Goal: Task Accomplishment & Management: Manage account settings

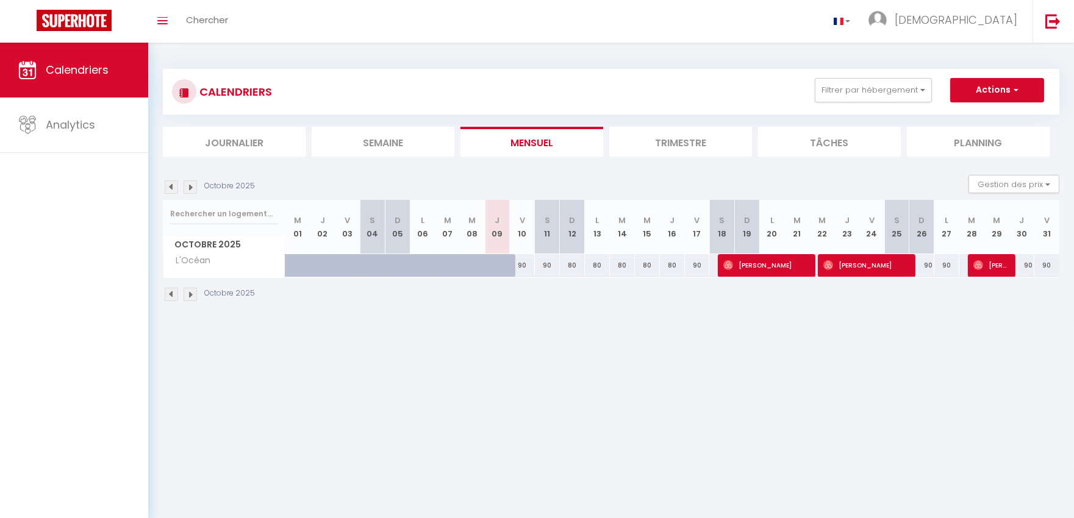
click at [189, 187] on img at bounding box center [190, 187] width 13 height 13
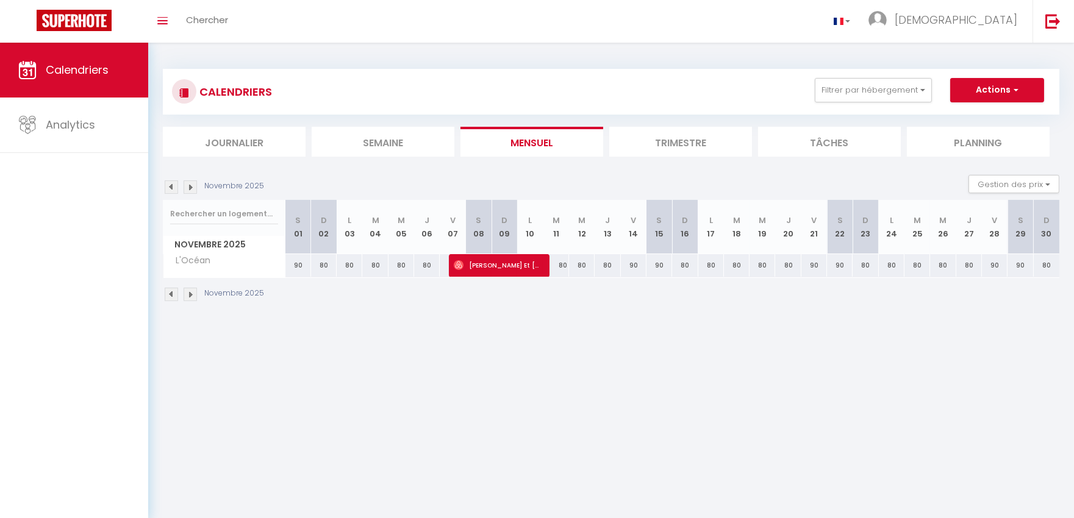
click at [189, 187] on img at bounding box center [190, 187] width 13 height 13
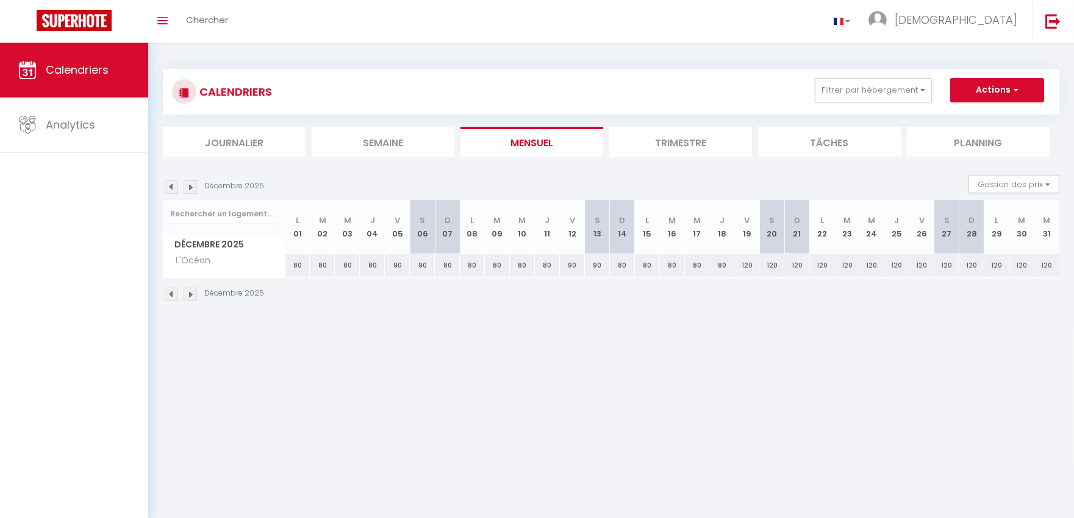
click at [173, 186] on img at bounding box center [171, 187] width 13 height 13
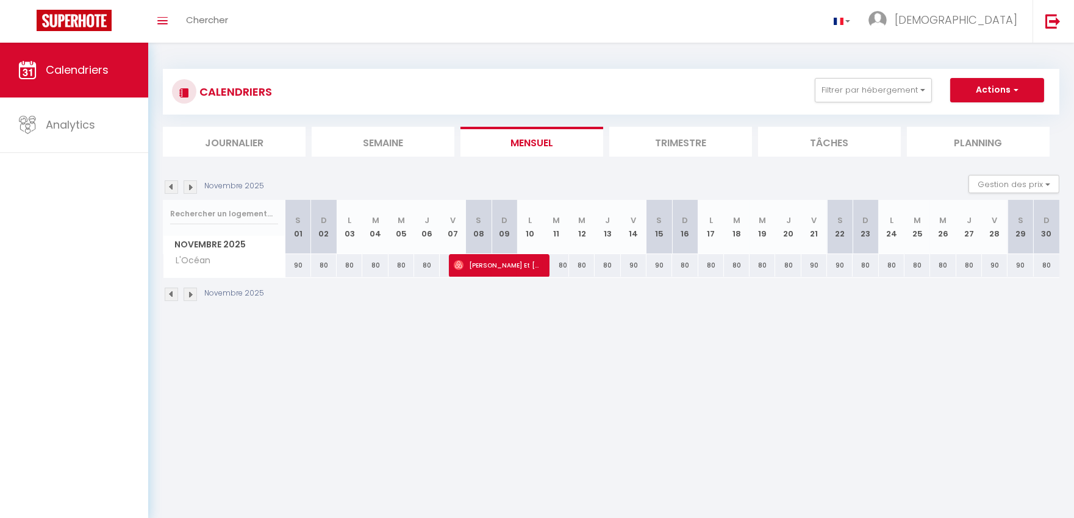
click at [173, 186] on img at bounding box center [171, 187] width 13 height 13
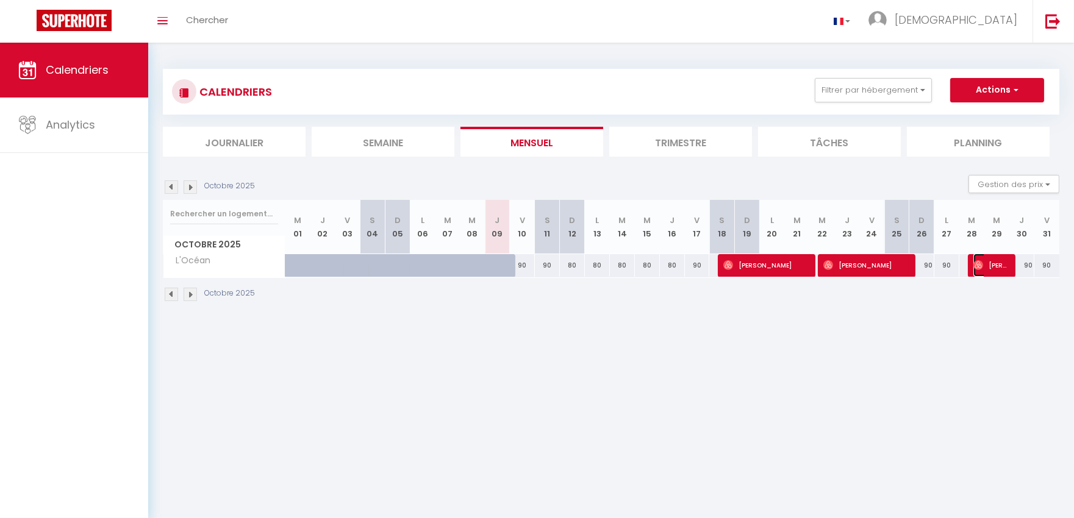
click at [996, 266] on span "[PERSON_NAME] Treve" at bounding box center [991, 265] width 34 height 23
select select "OK"
select select "0"
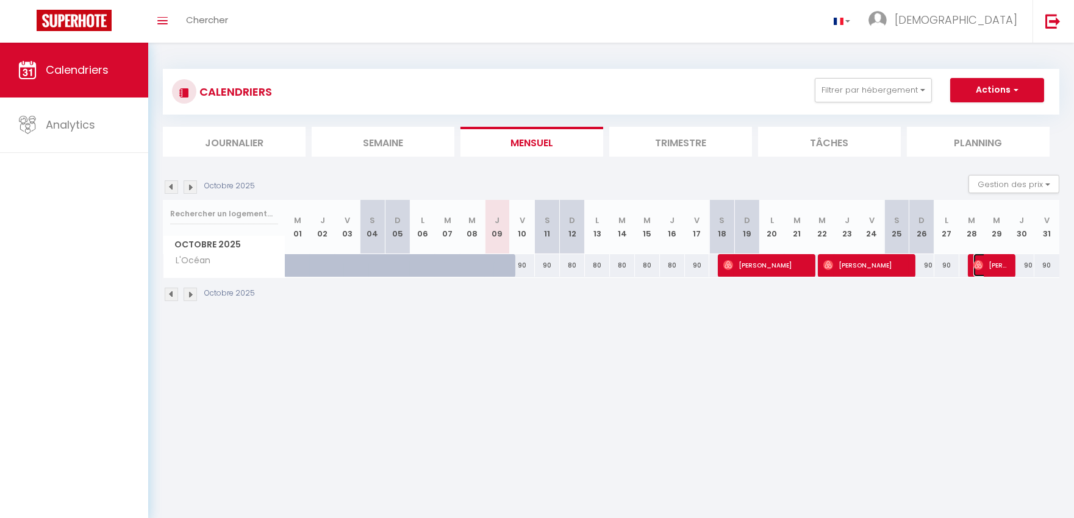
select select "1"
select select
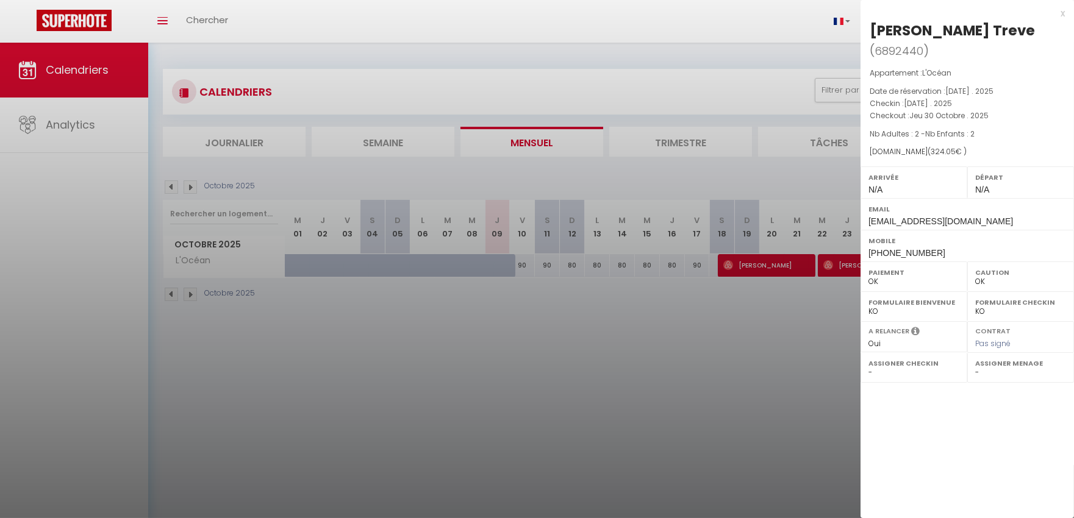
click at [853, 355] on div at bounding box center [537, 259] width 1074 height 518
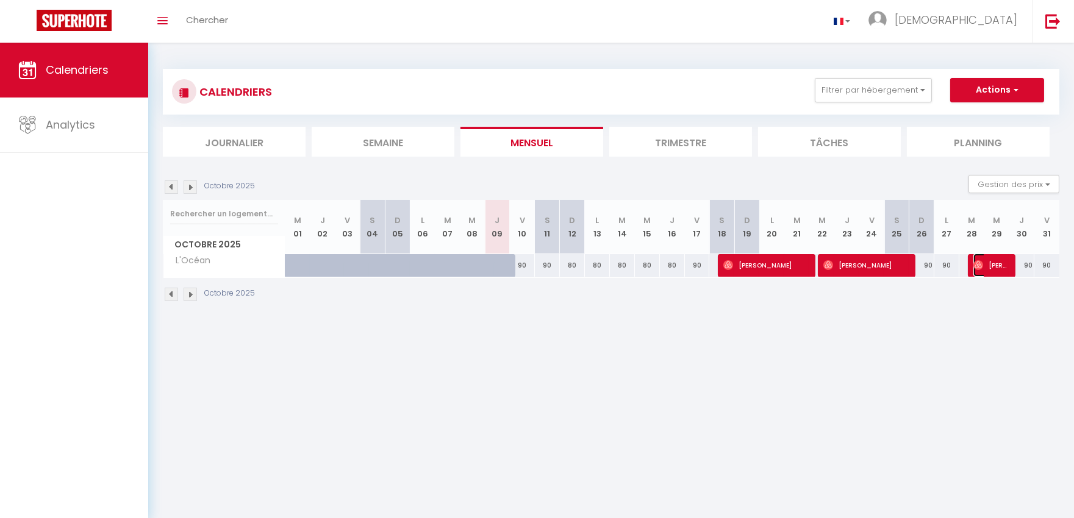
click at [992, 265] on span "[PERSON_NAME] Treve" at bounding box center [991, 265] width 34 height 23
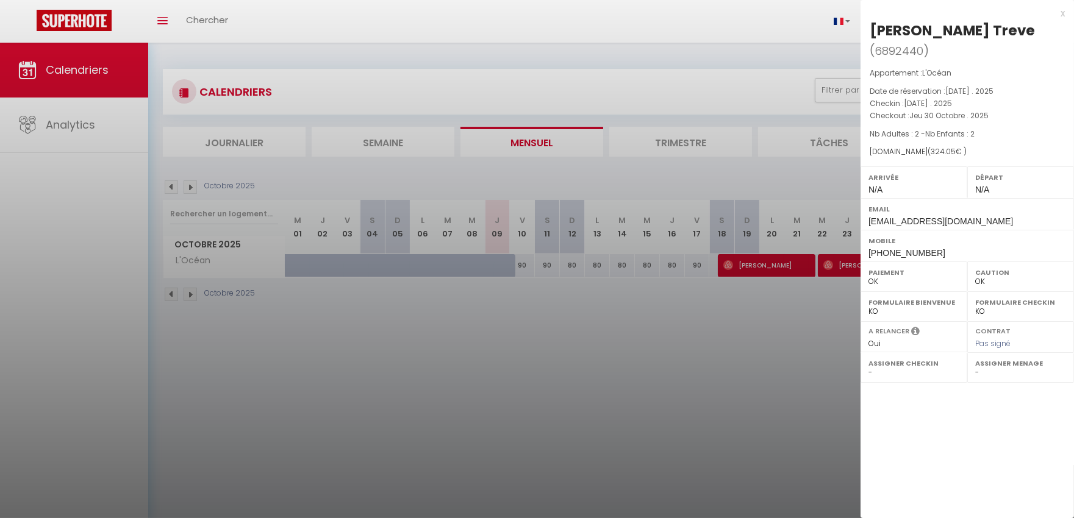
click at [1061, 11] on div "x" at bounding box center [963, 13] width 204 height 15
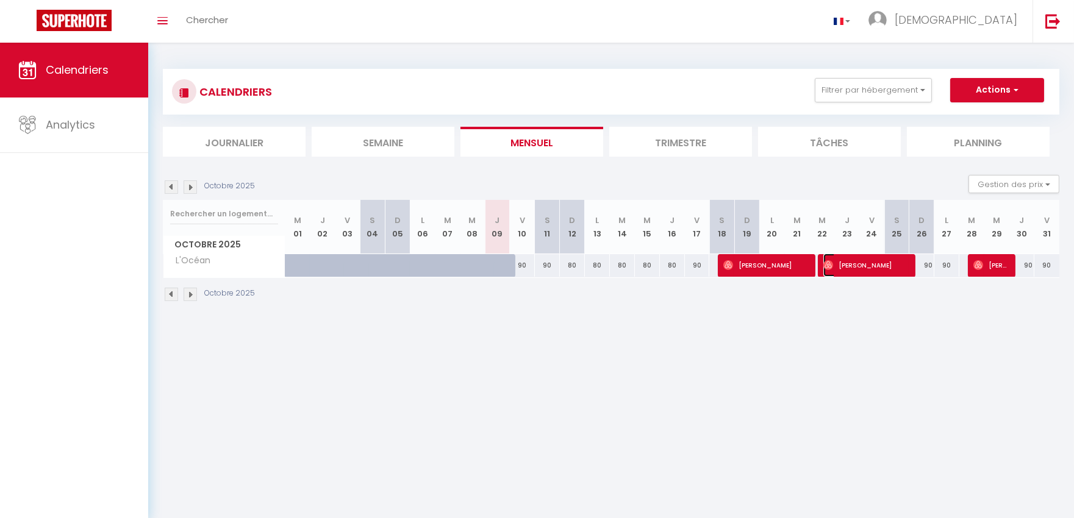
click at [857, 264] on span "[PERSON_NAME]" at bounding box center [865, 265] width 84 height 23
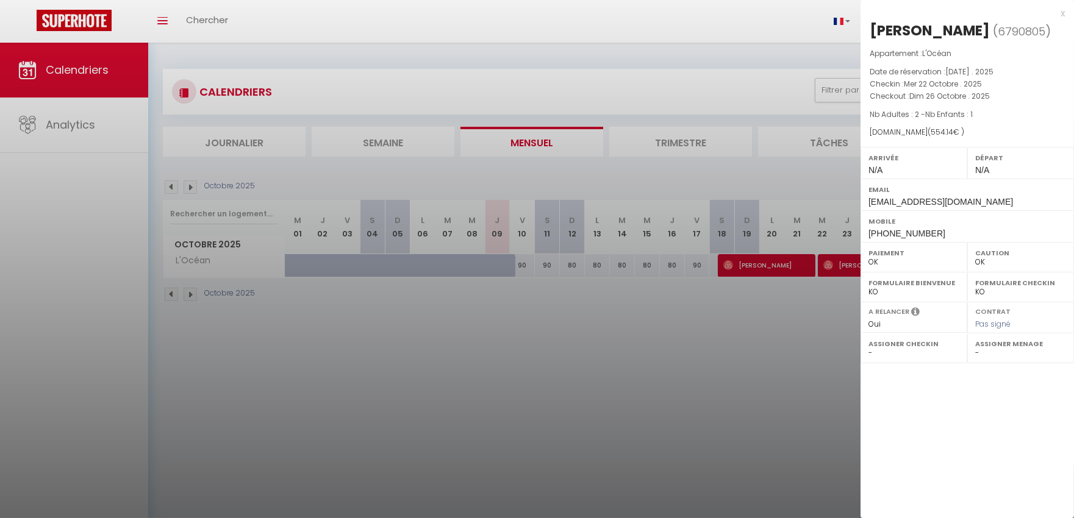
click at [844, 373] on div at bounding box center [537, 259] width 1074 height 518
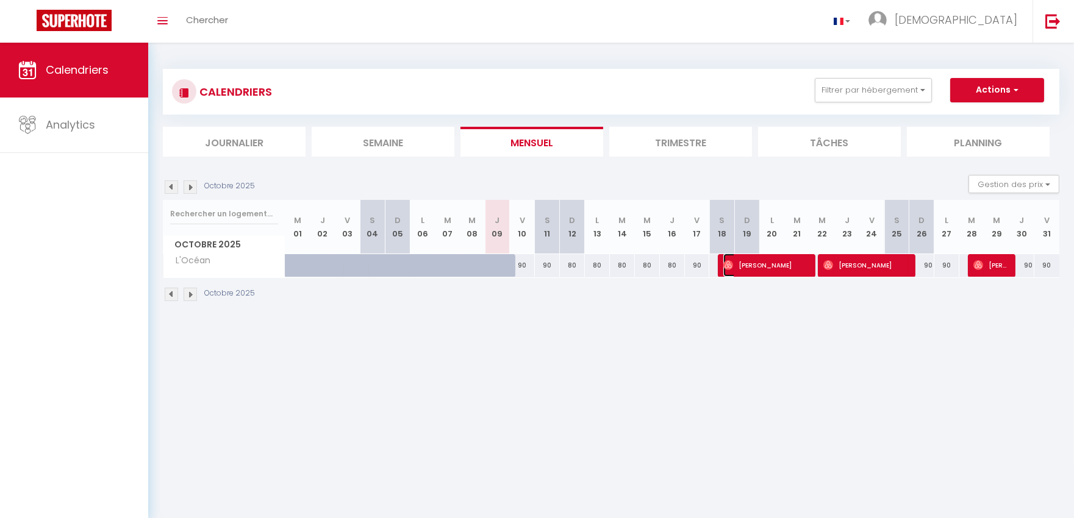
click at [758, 267] on span "[PERSON_NAME]" at bounding box center [765, 265] width 84 height 23
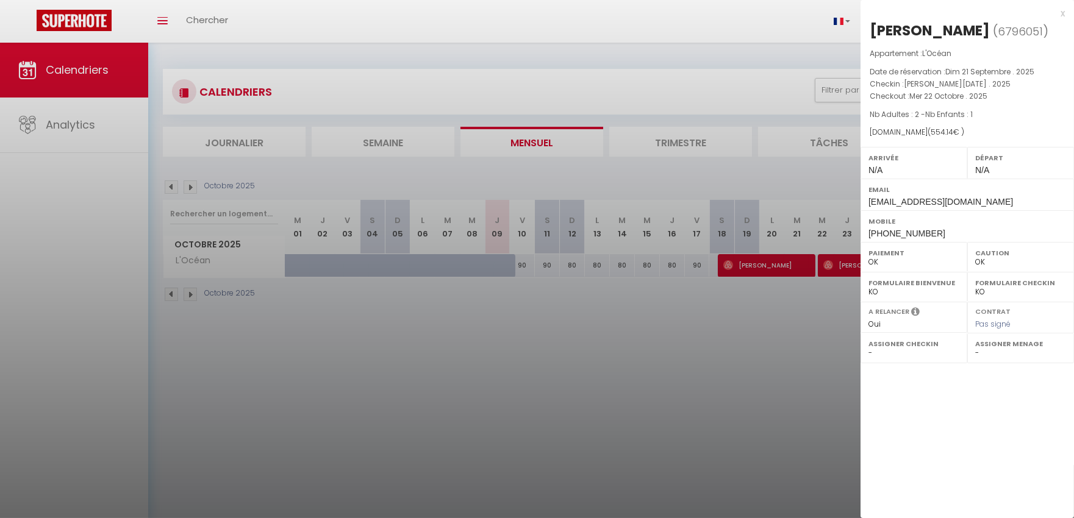
click at [791, 320] on div at bounding box center [537, 259] width 1074 height 518
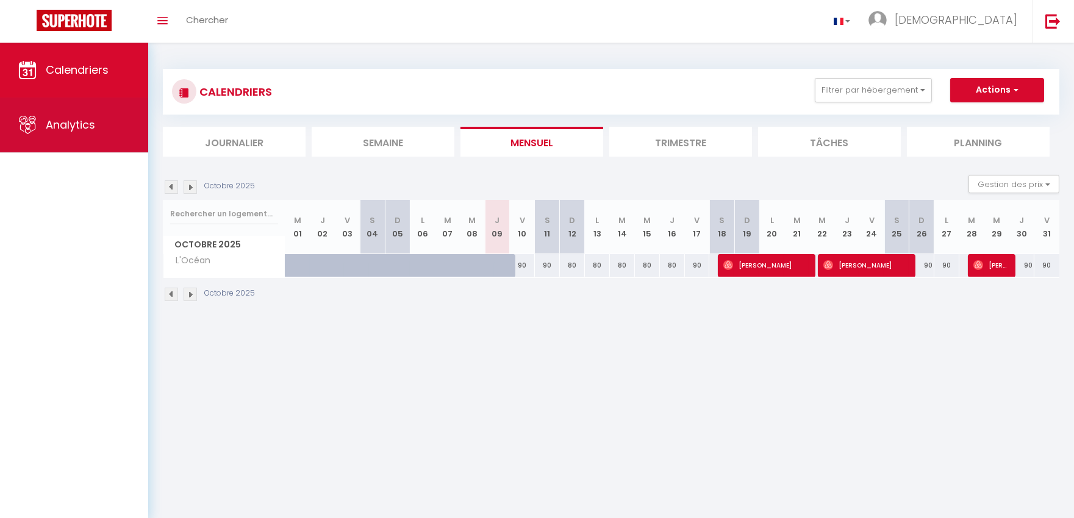
click at [62, 123] on span "Analytics" at bounding box center [70, 124] width 49 height 15
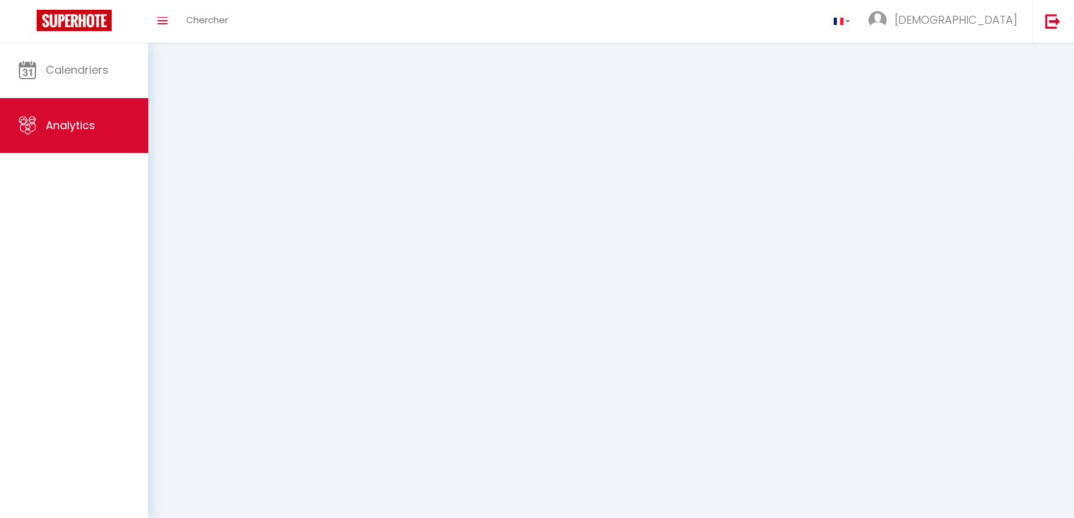
select select "2025"
select select "10"
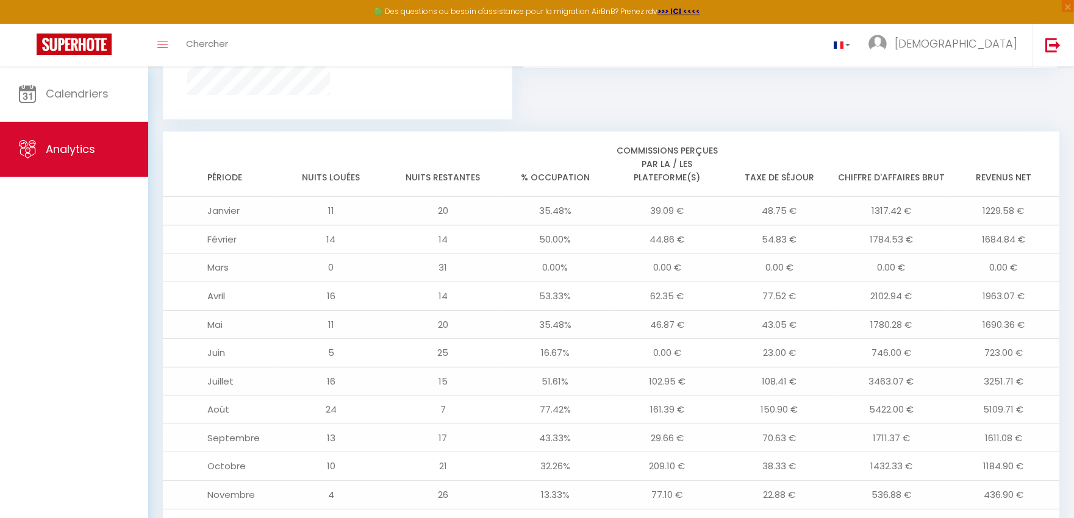
scroll to position [1019, 0]
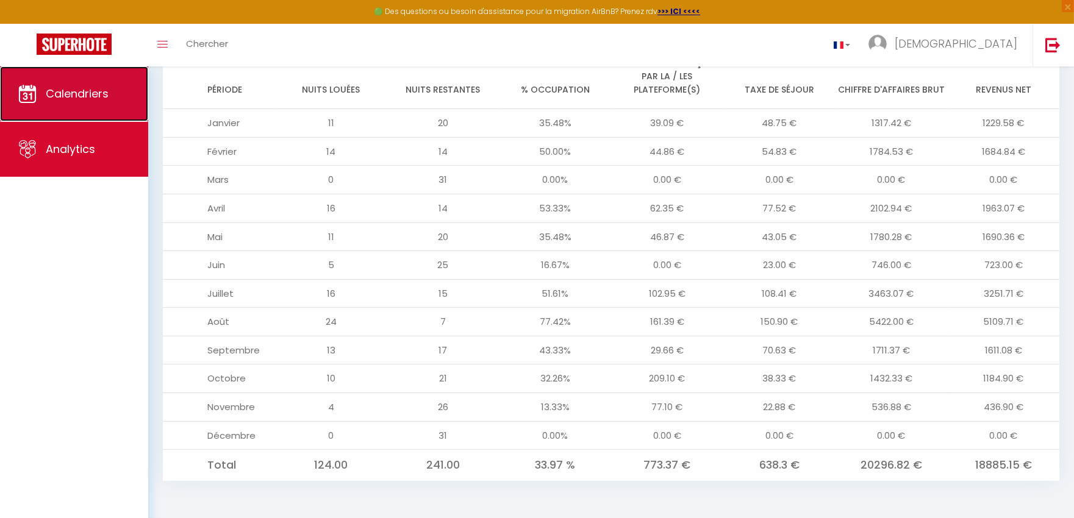
click at [83, 92] on span "Calendriers" at bounding box center [77, 93] width 63 height 15
